Goal: Task Accomplishment & Management: Complete application form

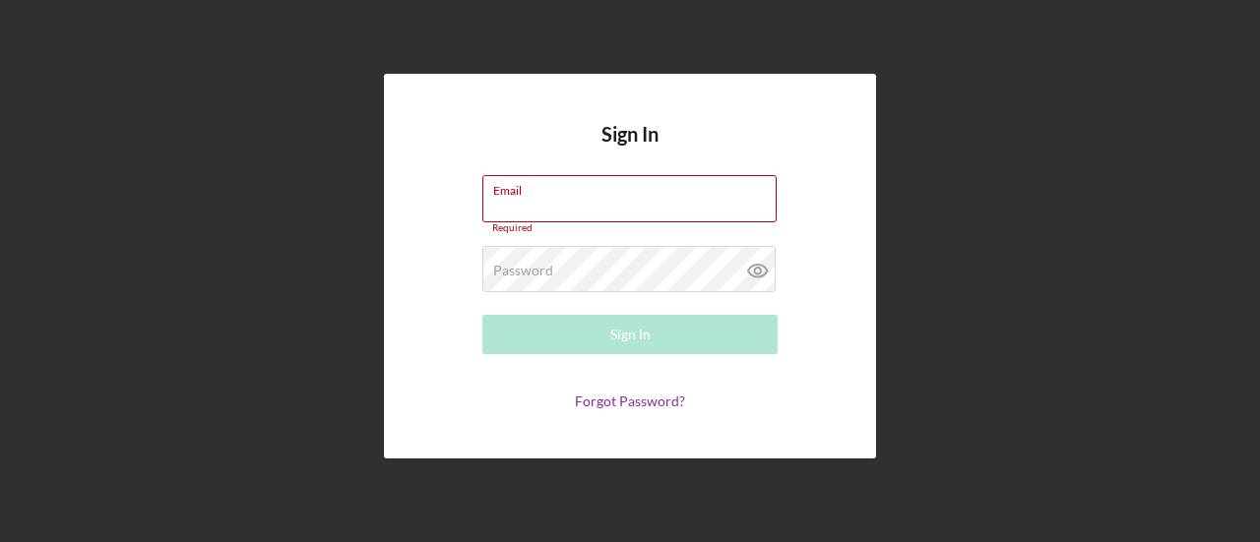
type input "[EMAIL_ADDRESS][DOMAIN_NAME]"
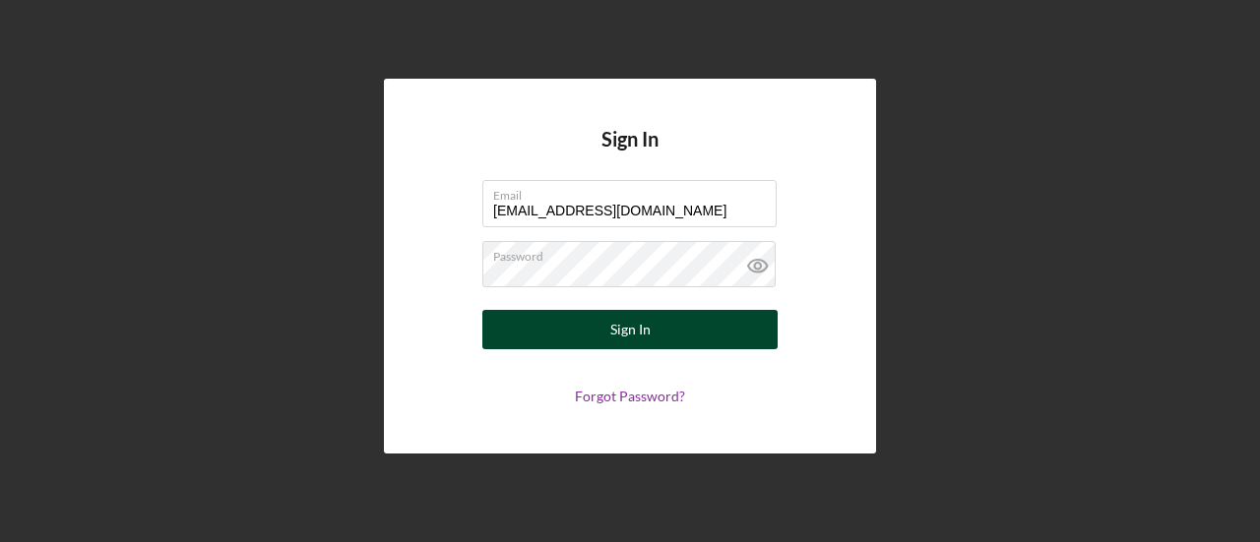
click at [710, 335] on button "Sign In" at bounding box center [629, 329] width 295 height 39
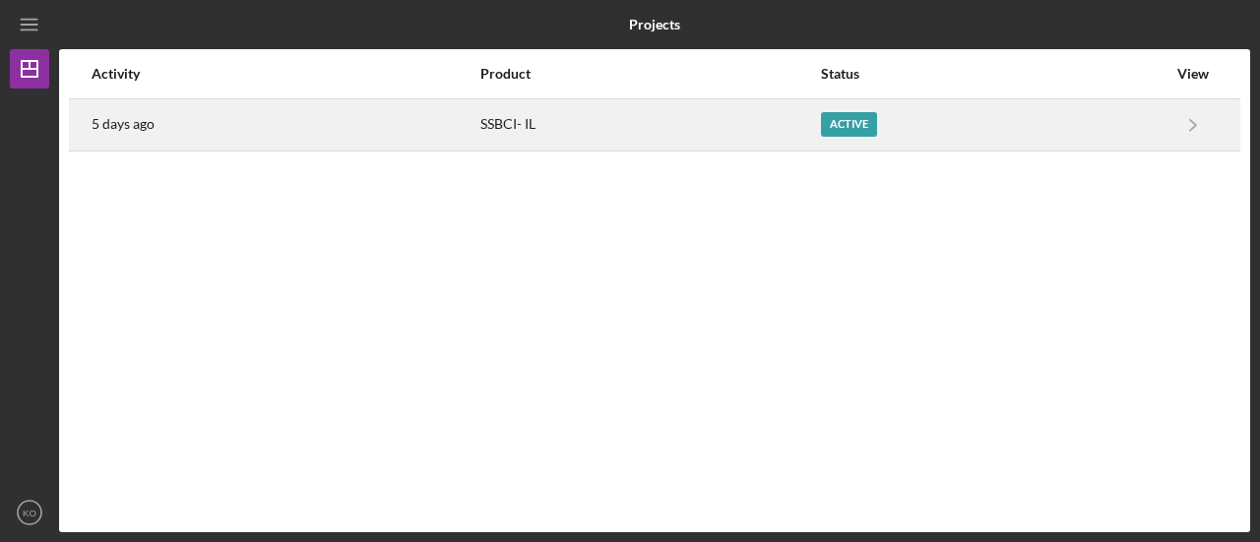
click at [842, 124] on div "Active" at bounding box center [849, 124] width 56 height 25
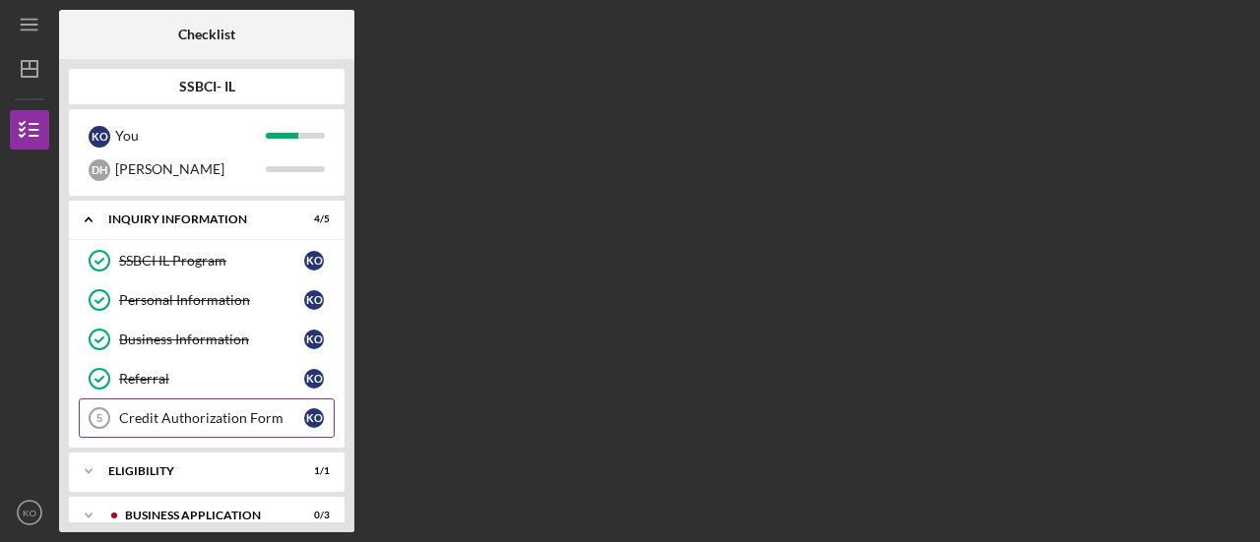
click at [236, 415] on div "Credit Authorization Form" at bounding box center [211, 418] width 185 height 16
